Goal: Information Seeking & Learning: Learn about a topic

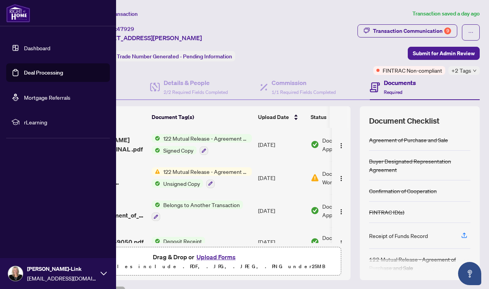
click at [28, 48] on link "Dashboard" at bounding box center [37, 47] width 26 height 7
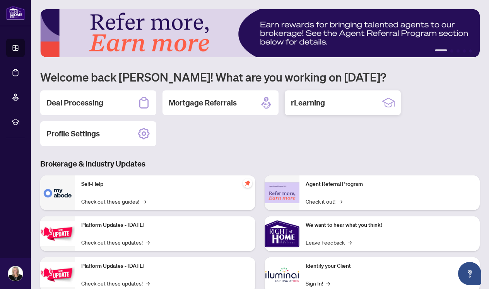
click at [320, 104] on h2 "rLearning" at bounding box center [308, 102] width 34 height 11
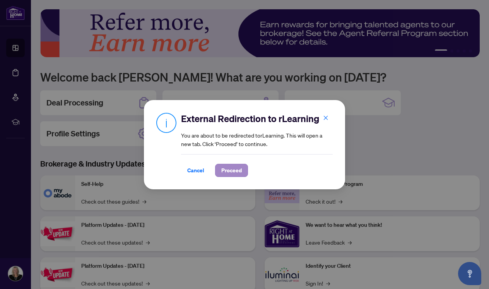
click at [238, 170] on span "Proceed" at bounding box center [231, 170] width 20 height 12
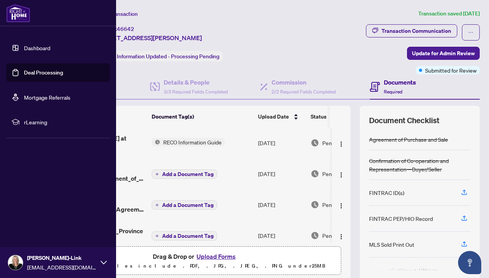
click at [24, 47] on link "Dashboard" at bounding box center [37, 47] width 26 height 7
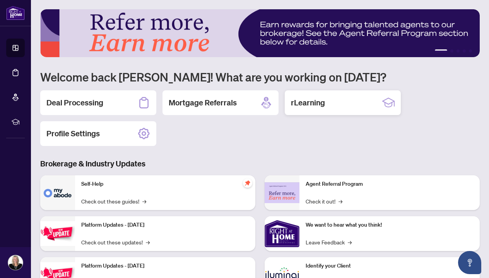
click at [318, 100] on h2 "rLearning" at bounding box center [308, 102] width 34 height 11
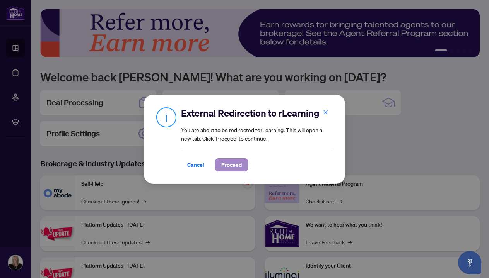
click at [229, 164] on span "Proceed" at bounding box center [231, 165] width 20 height 12
